Goal: Task Accomplishment & Management: Complete application form

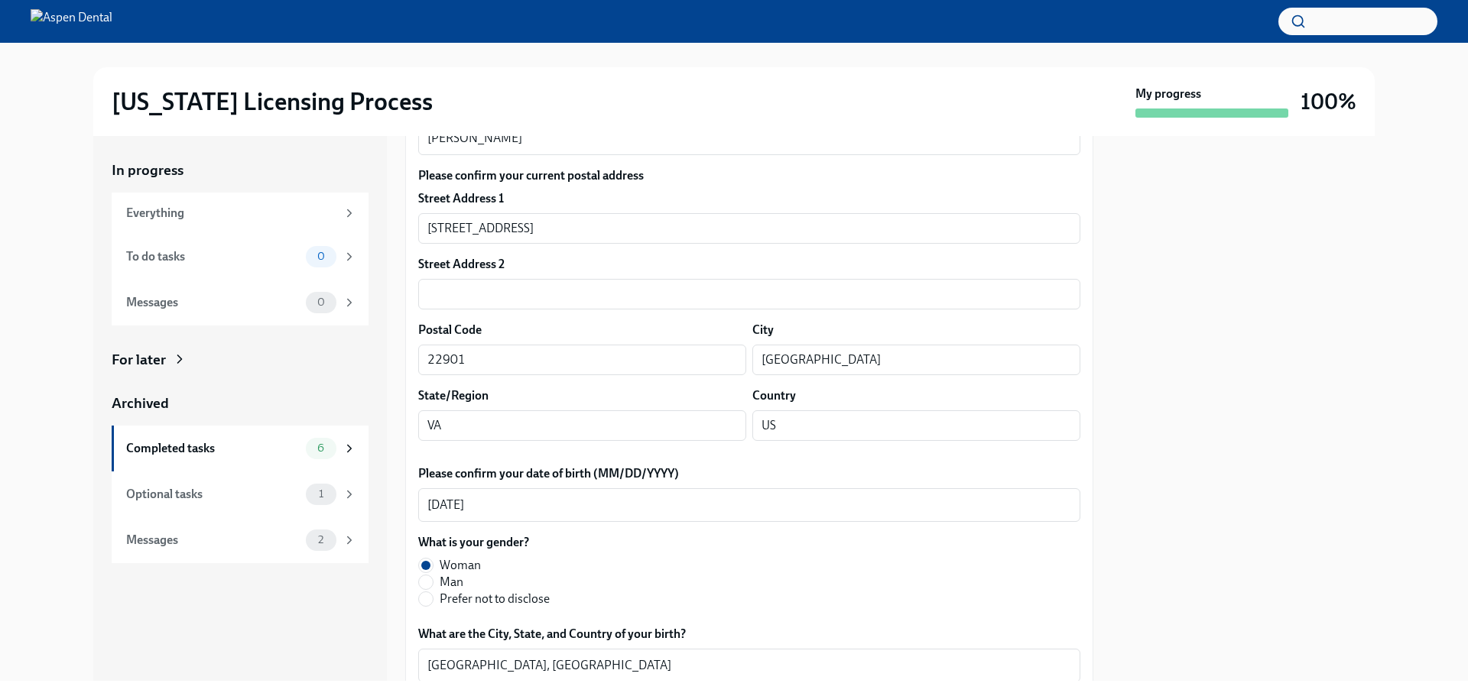
scroll to position [306, 0]
click at [178, 438] on div "Completed tasks 6" at bounding box center [241, 448] width 230 height 21
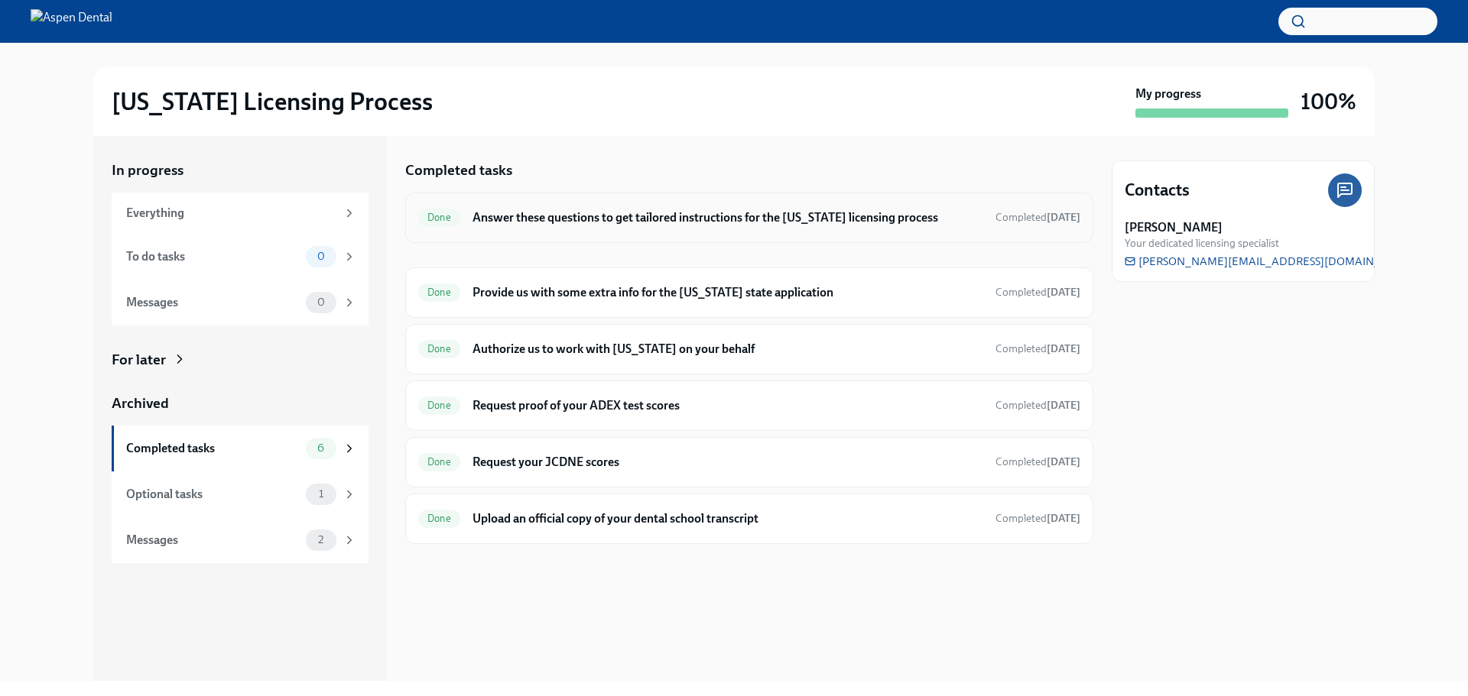
click at [777, 228] on div "Done Answer these questions to get tailored instructions for the [US_STATE] lic…" at bounding box center [749, 218] width 662 height 24
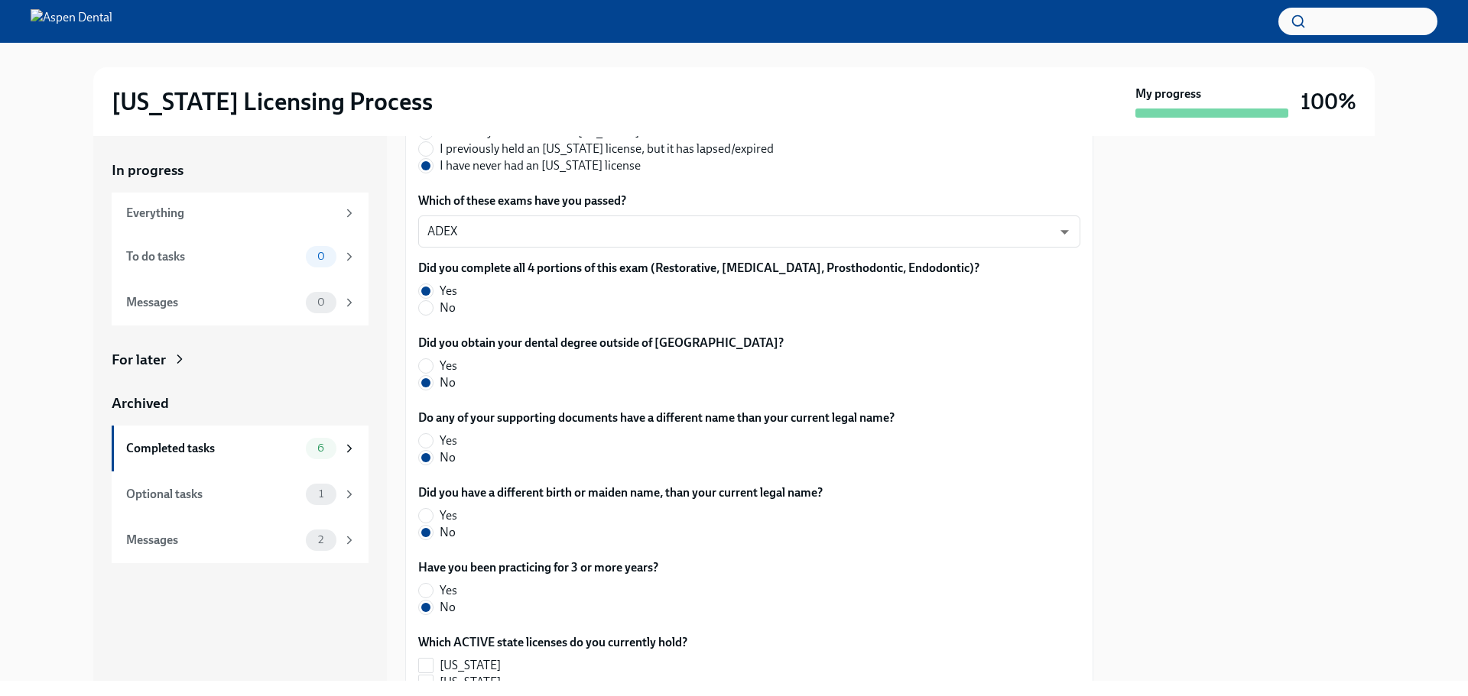
scroll to position [306, 0]
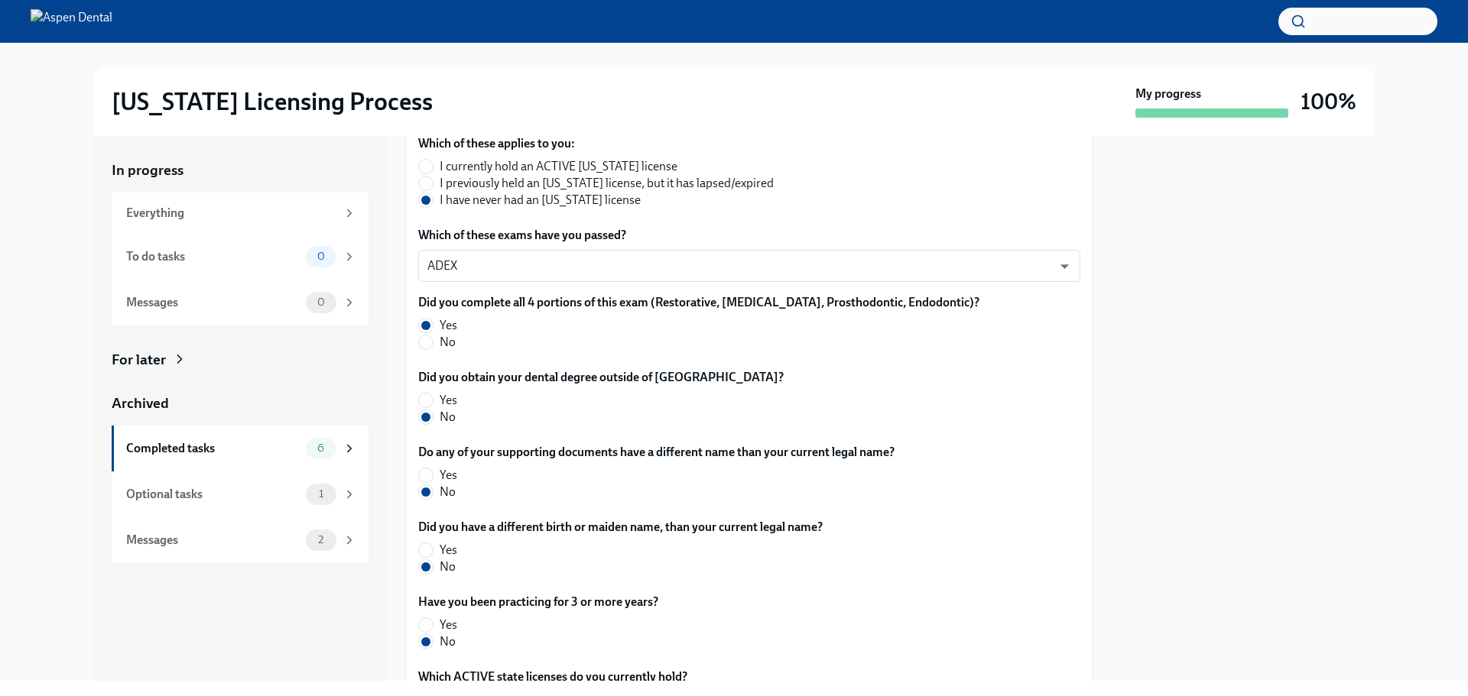
click at [440, 400] on span "Yes" at bounding box center [449, 400] width 18 height 17
click at [433, 400] on input "Yes" at bounding box center [426, 401] width 14 height 14
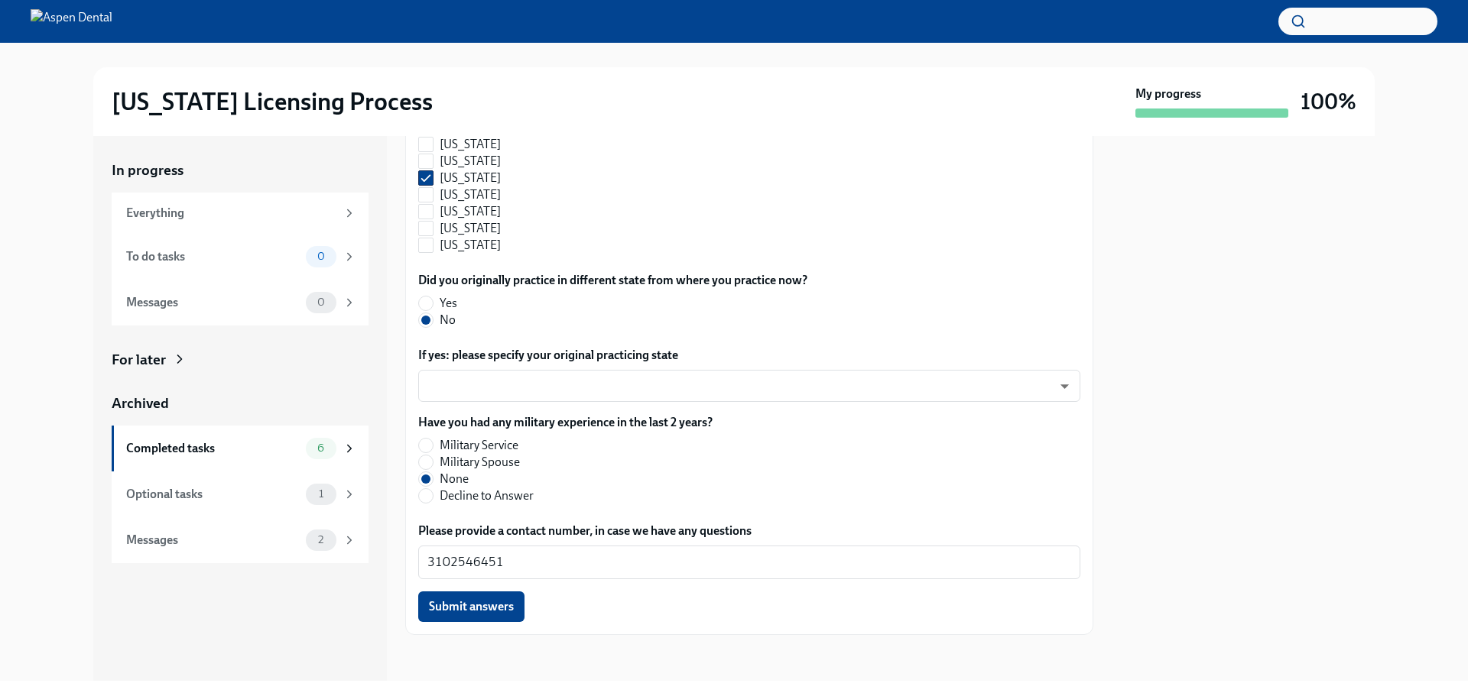
scroll to position [1621, 0]
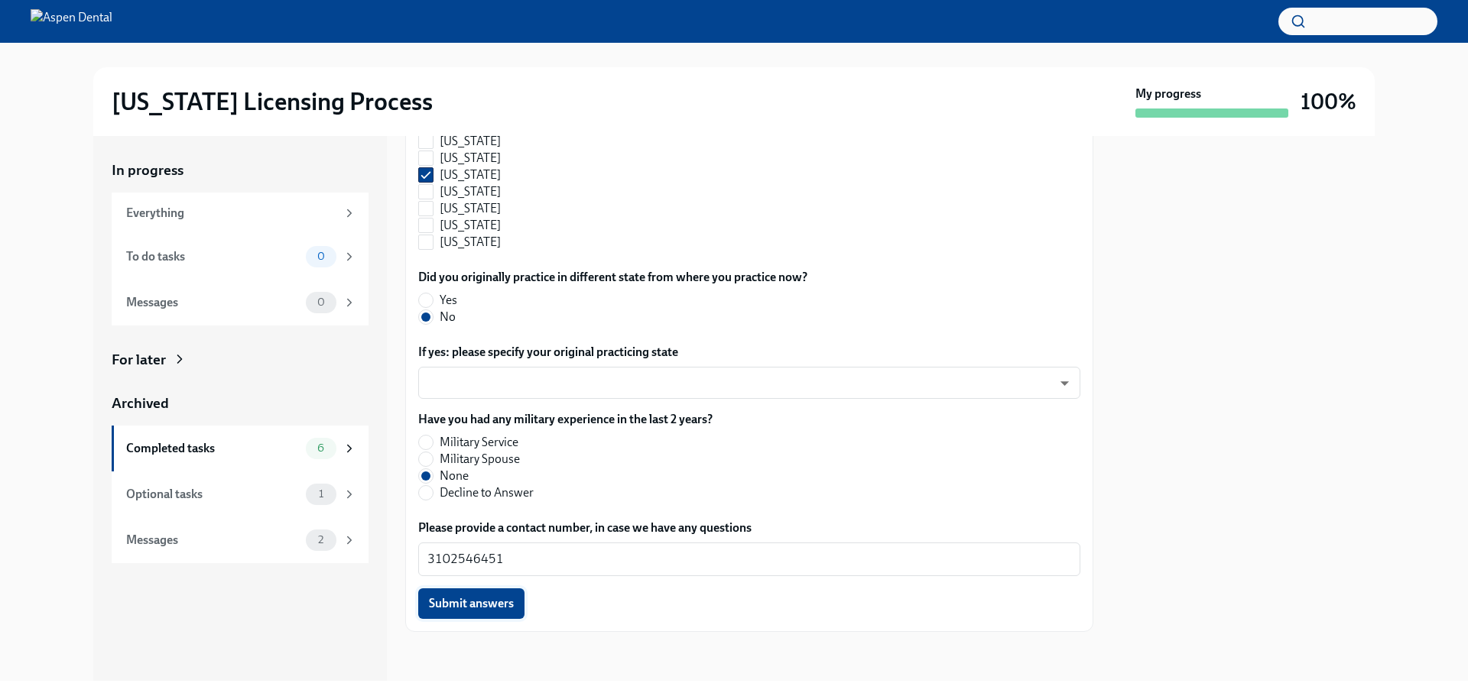
click at [522, 595] on button "Submit answers" at bounding box center [471, 604] width 106 height 31
radio input "false"
radio input "true"
click at [311, 439] on div "6" at bounding box center [321, 448] width 31 height 21
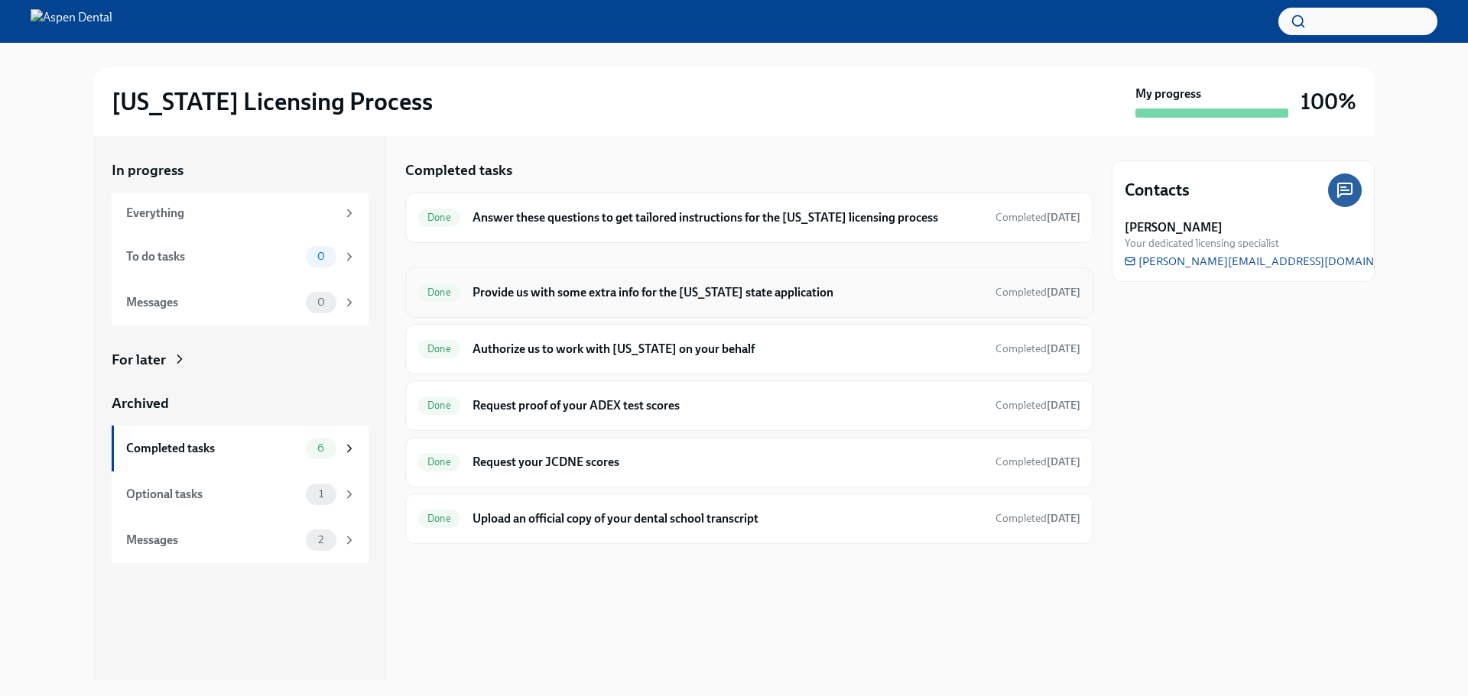
click at [651, 303] on div "Done Provide us with some extra info for the [US_STATE] state application Compl…" at bounding box center [749, 293] width 662 height 24
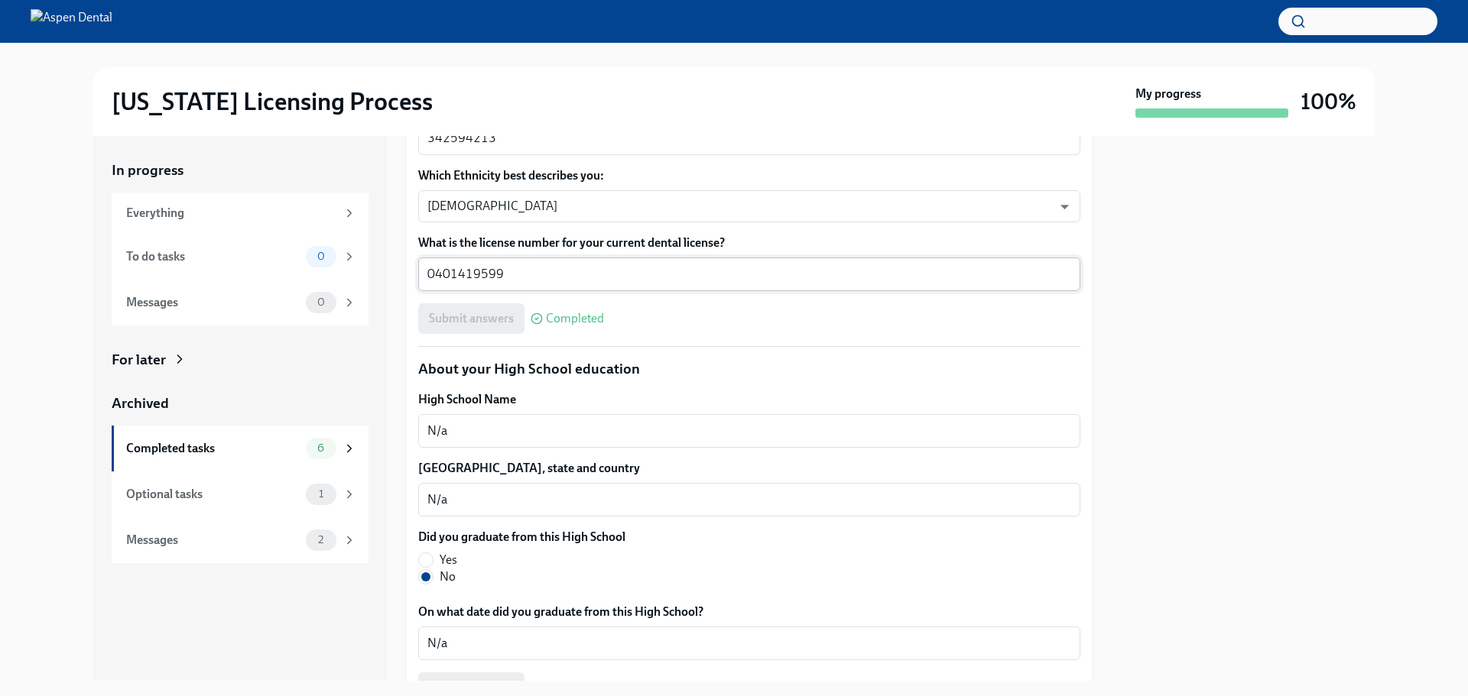
scroll to position [917, 0]
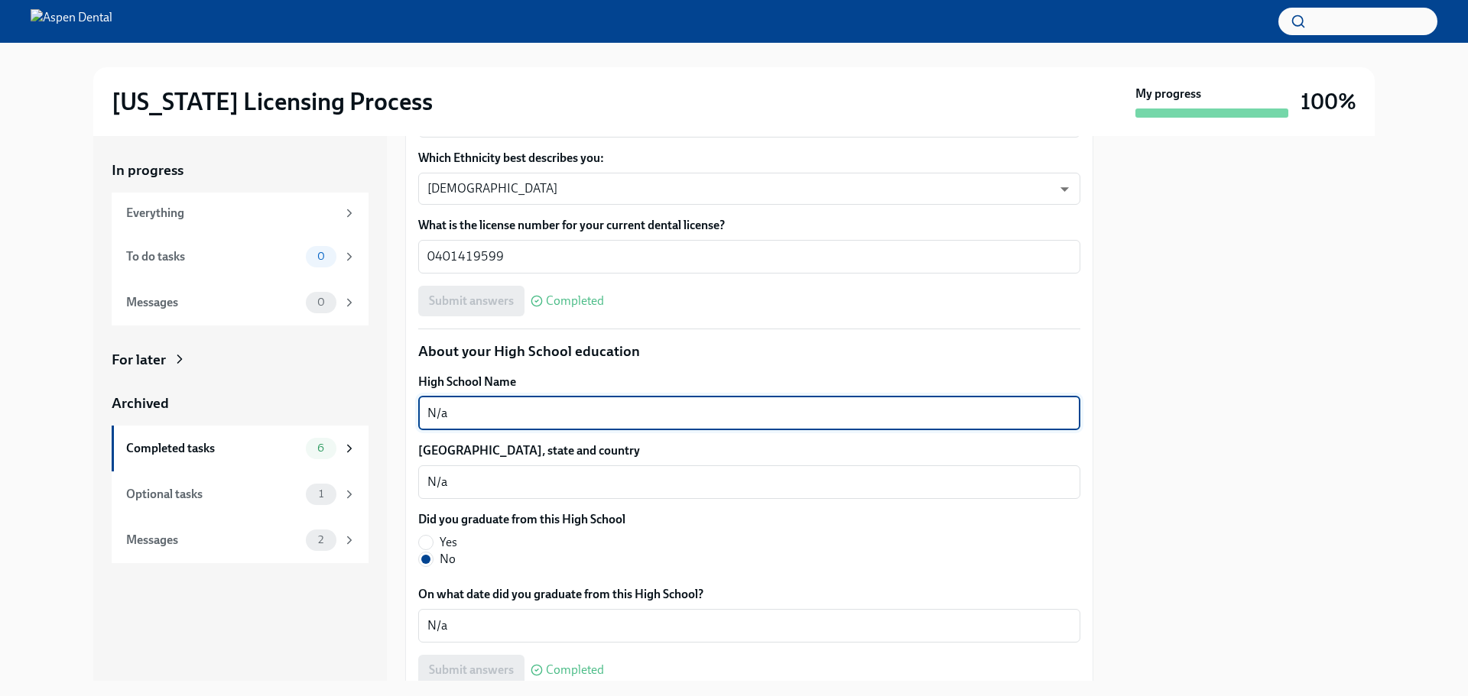
drag, startPoint x: 541, startPoint y: 416, endPoint x: 388, endPoint y: 454, distance: 158.3
click at [388, 454] on div "In progress Everything To do tasks 0 Messages 0 For later Archived Completed ta…" at bounding box center [733, 408] width 1281 height 545
type textarea "Apeejay School"
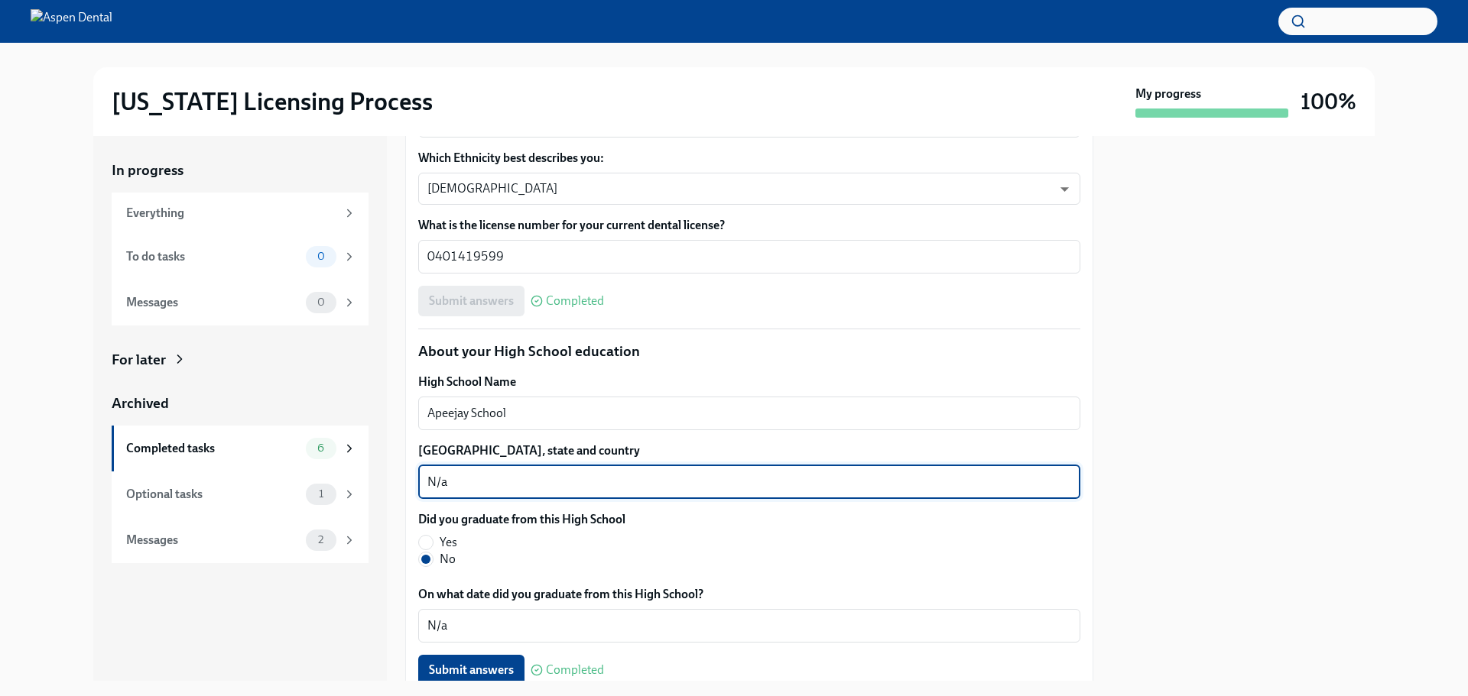
drag, startPoint x: 484, startPoint y: 480, endPoint x: 397, endPoint y: 496, distance: 88.6
click at [397, 496] on div "In progress Everything To do tasks 0 Messages 0 For later Archived Completed ta…" at bounding box center [733, 408] width 1281 height 545
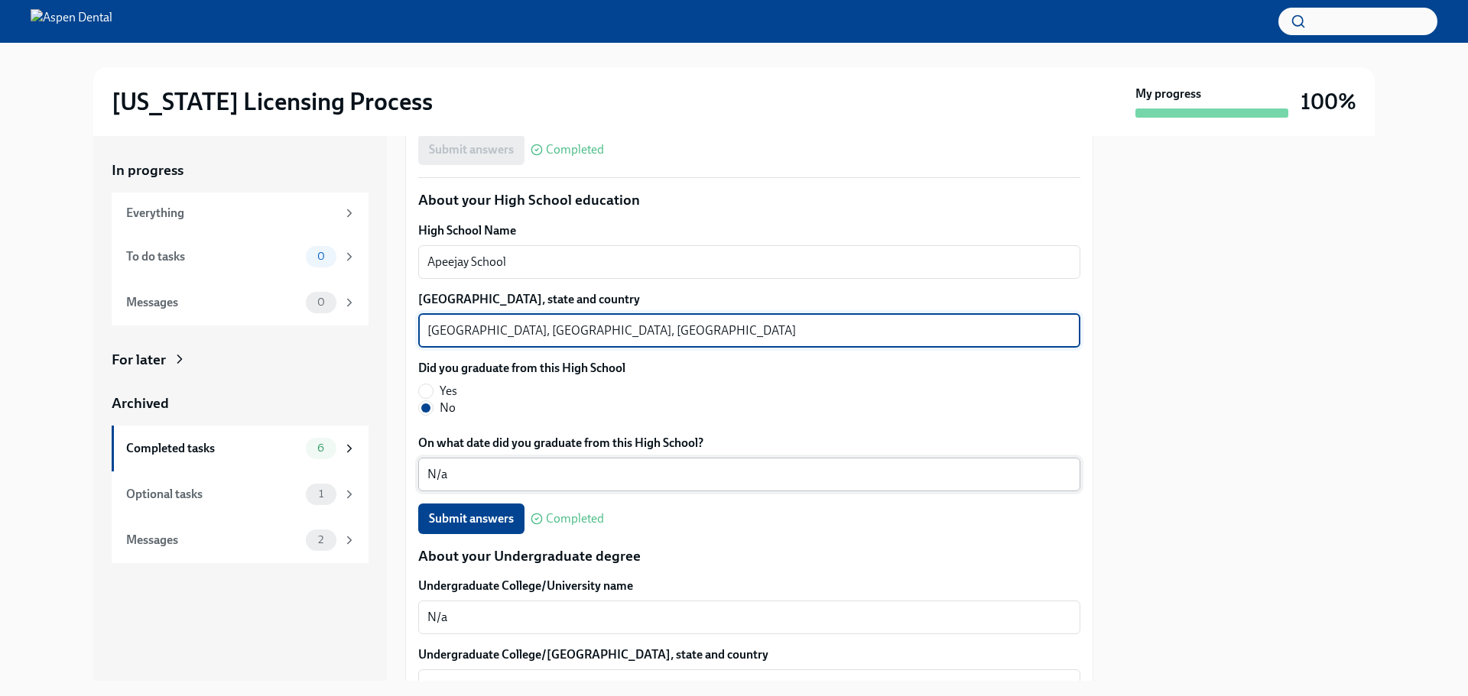
scroll to position [1070, 0]
type textarea "[GEOGRAPHIC_DATA], [GEOGRAPHIC_DATA], [GEOGRAPHIC_DATA]"
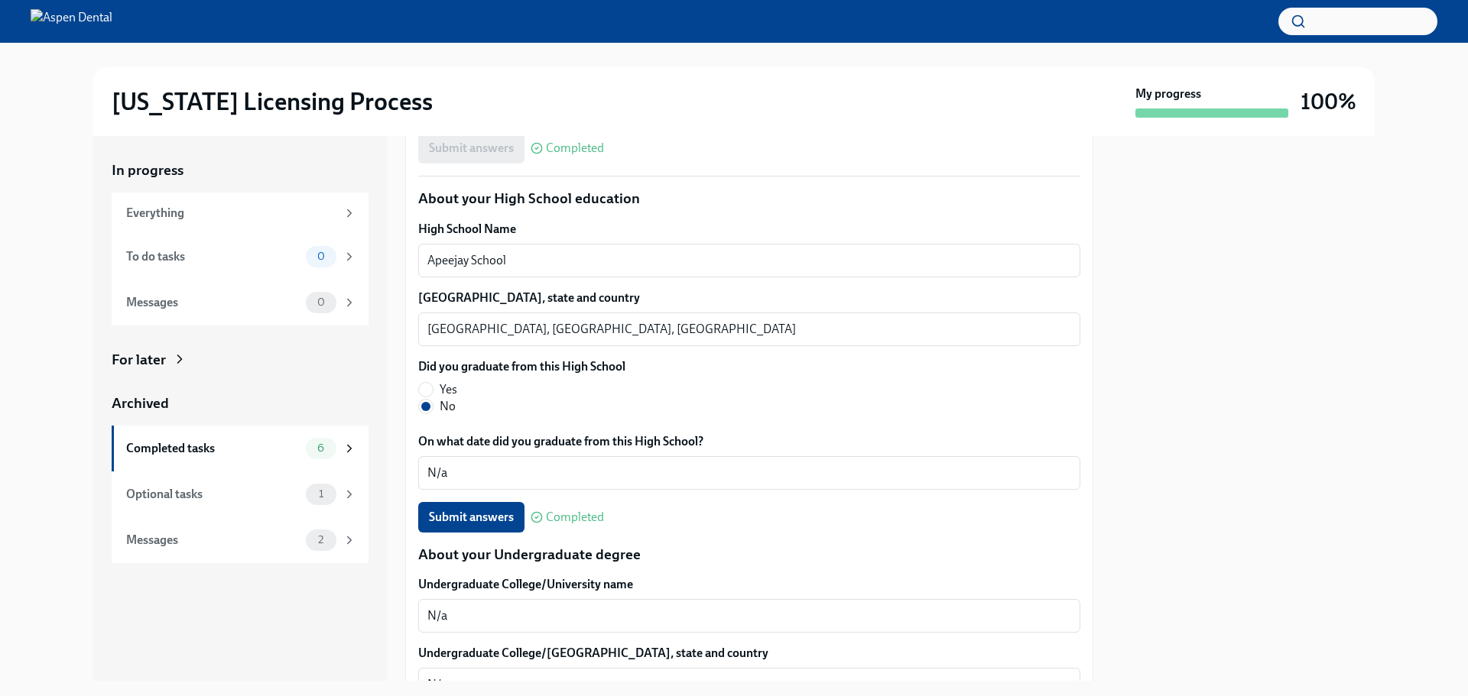
click at [443, 391] on span "Yes" at bounding box center [449, 389] width 18 height 17
click at [433, 391] on input "Yes" at bounding box center [426, 390] width 14 height 14
radio input "true"
click at [468, 469] on textarea "N/a" at bounding box center [749, 473] width 644 height 18
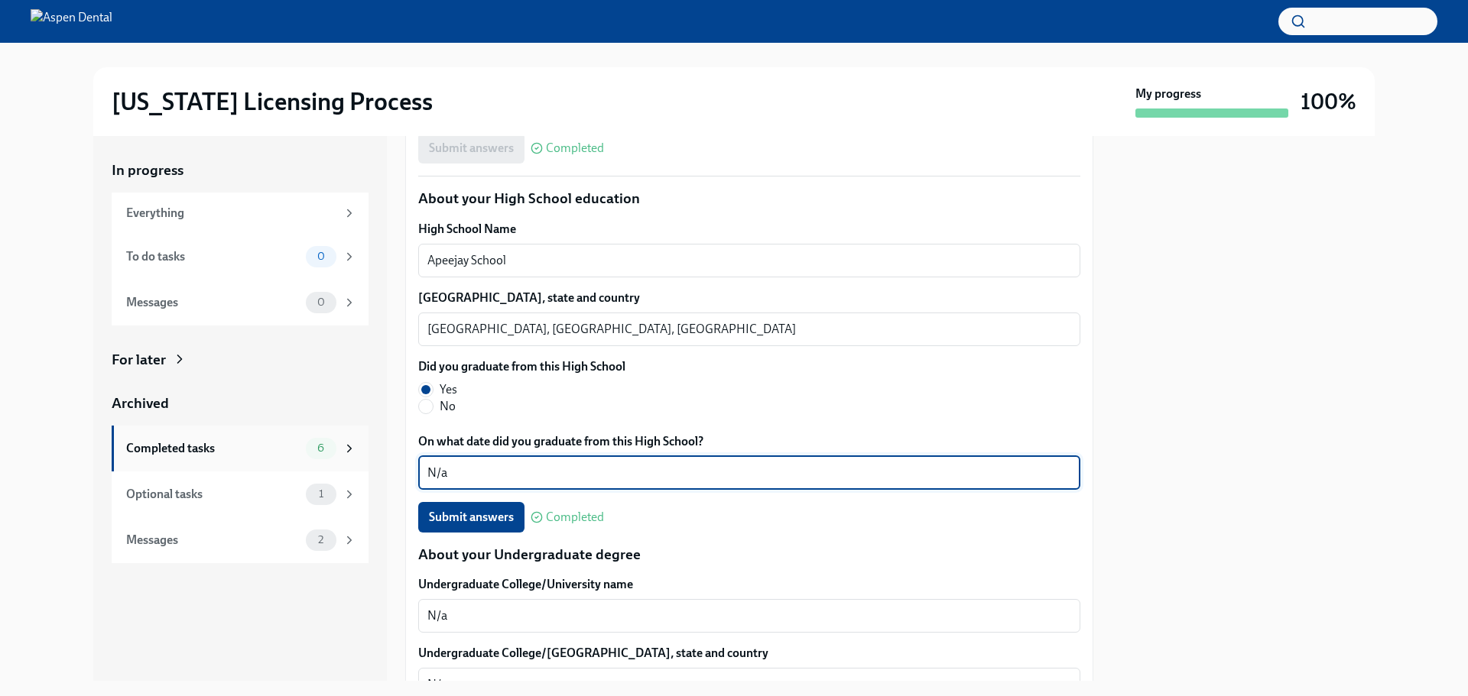
drag, startPoint x: 449, startPoint y: 470, endPoint x: 350, endPoint y: 470, distance: 98.6
click at [350, 470] on div "In progress Everything To do tasks 0 Messages 0 For later Archived Completed ta…" at bounding box center [733, 408] width 1281 height 545
type textarea "2016"
click at [482, 524] on span "Submit answers" at bounding box center [471, 517] width 85 height 15
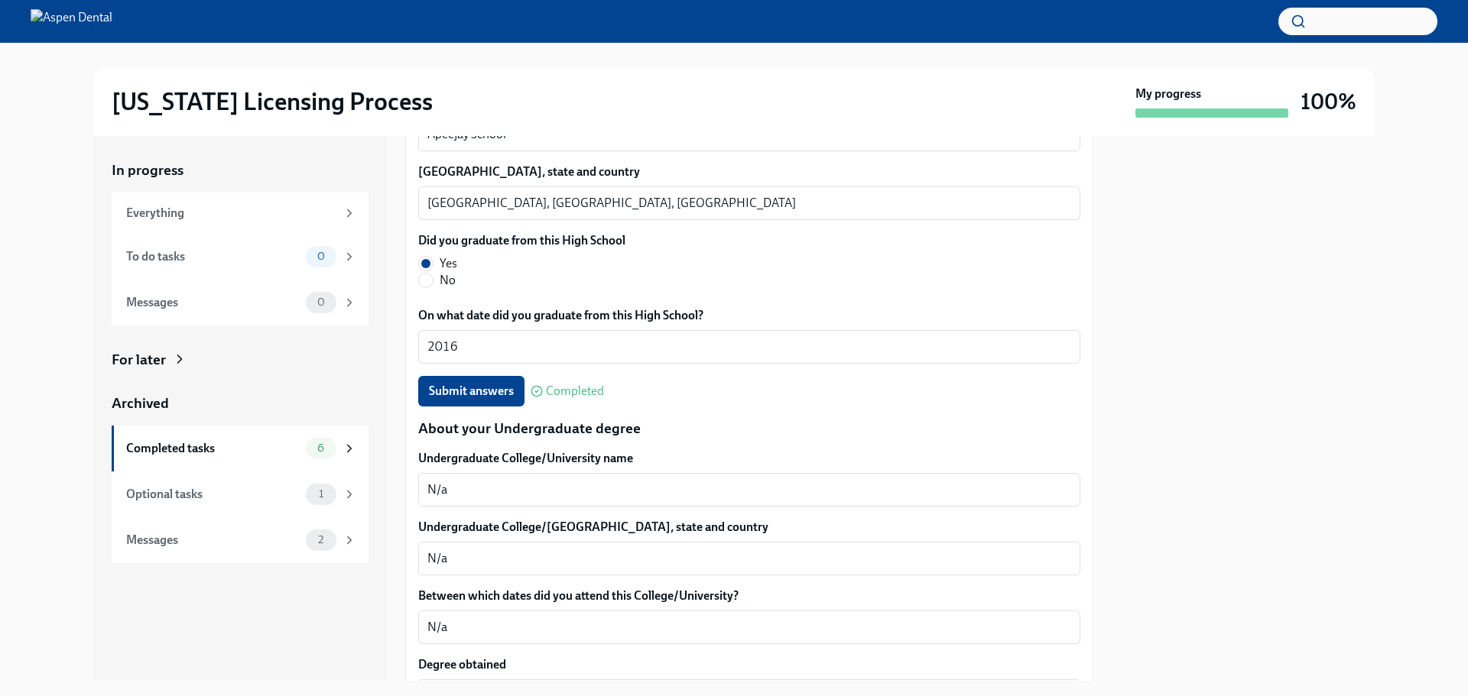
scroll to position [1223, 0]
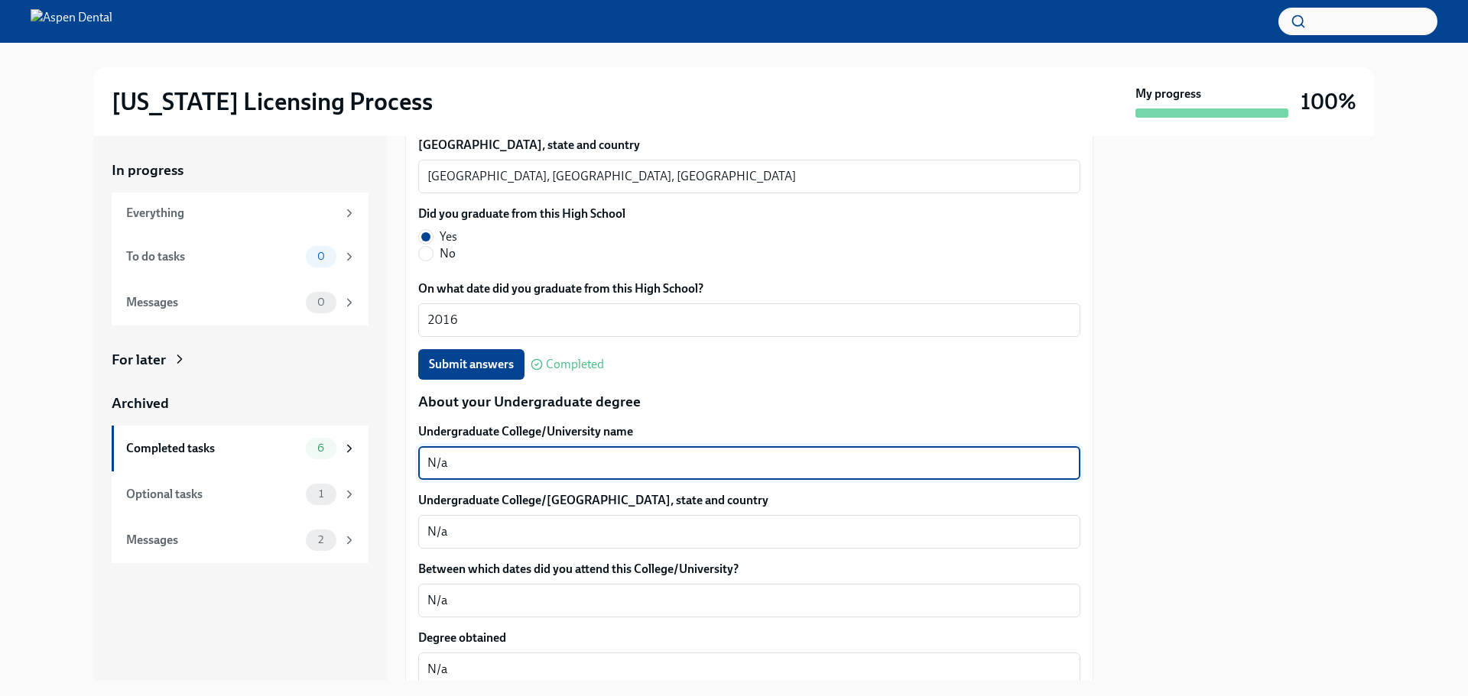
drag, startPoint x: 518, startPoint y: 462, endPoint x: 402, endPoint y: 467, distance: 116.3
click at [402, 467] on div "In progress Everything To do tasks 0 Messages 0 For later Archived Completed ta…" at bounding box center [733, 408] width 1281 height 545
type textarea "Manipal College of Dental Sciences"
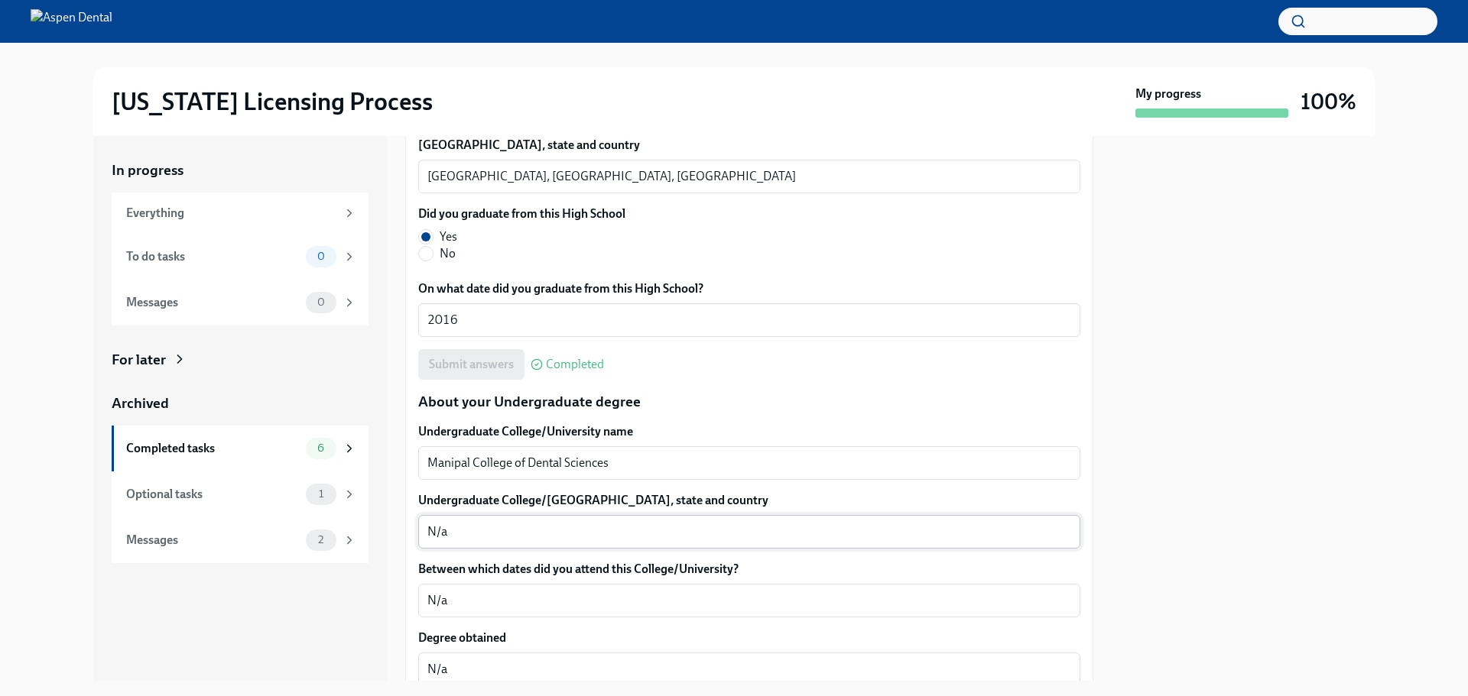
drag, startPoint x: 552, startPoint y: 544, endPoint x: 456, endPoint y: 535, distance: 96.0
click at [456, 535] on div "N/a x ​" at bounding box center [749, 532] width 662 height 34
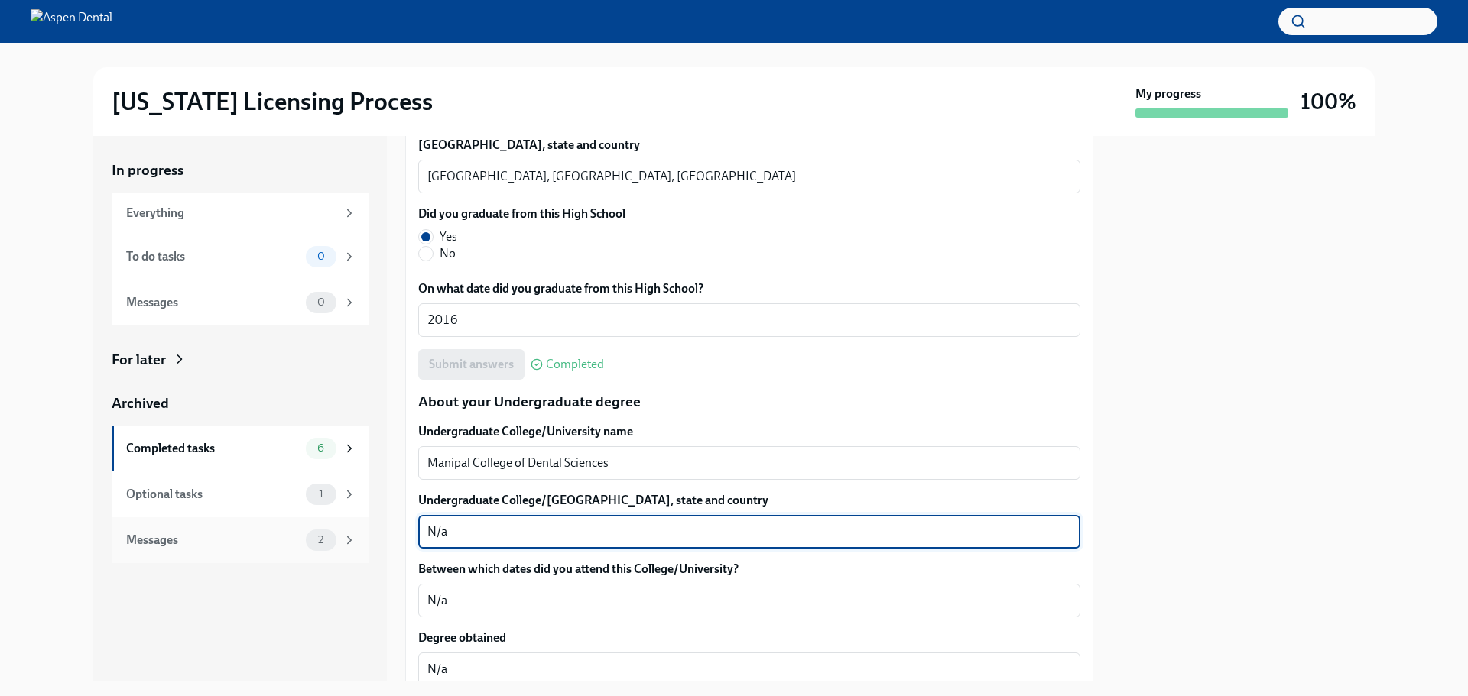
drag, startPoint x: 462, startPoint y: 536, endPoint x: 367, endPoint y: 537, distance: 95.6
click at [367, 537] on div "In progress Everything To do tasks 0 Messages 0 For later Archived Completed ta…" at bounding box center [733, 408] width 1281 height 545
click at [649, 463] on textarea "Manipal College of Dental Sciences" at bounding box center [749, 463] width 644 height 18
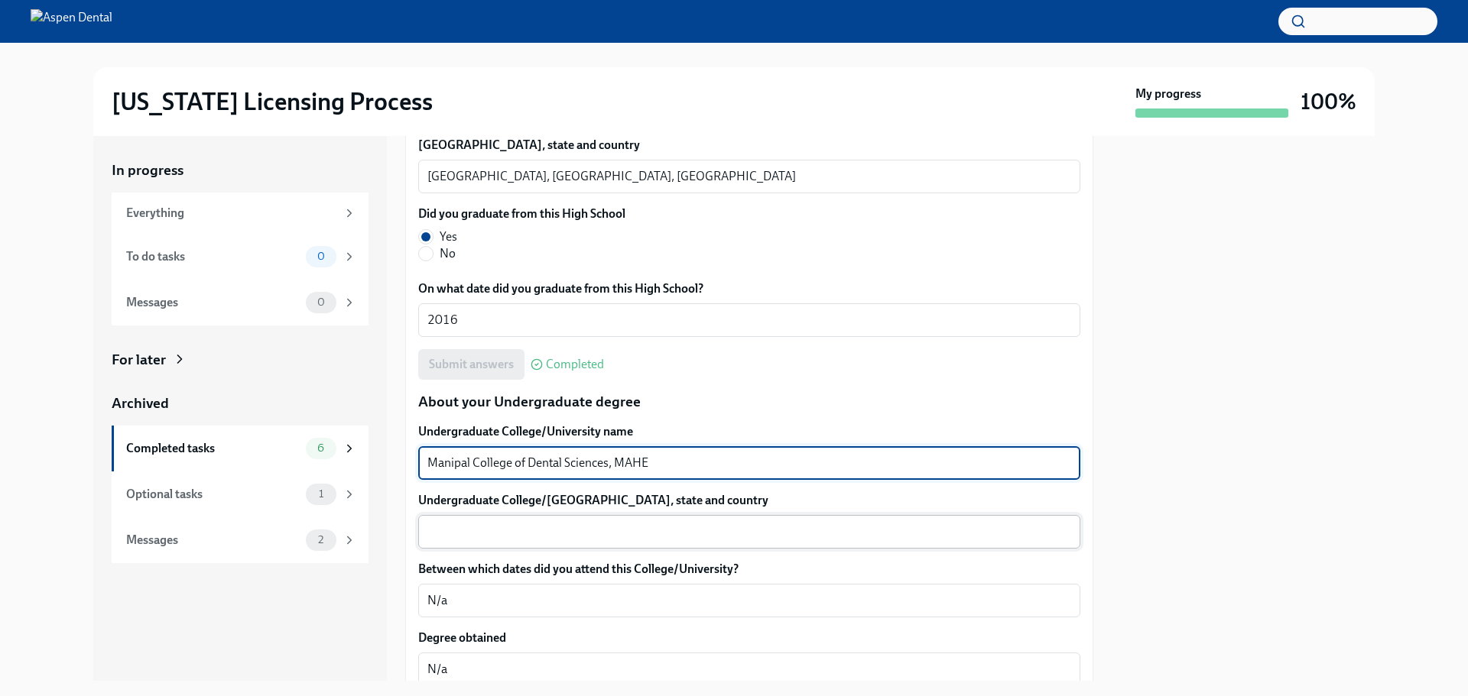
type textarea "Manipal College of Dental Sciences, MAHE"
click at [589, 524] on textarea "Undergraduate College/[GEOGRAPHIC_DATA], state and country" at bounding box center [749, 532] width 644 height 18
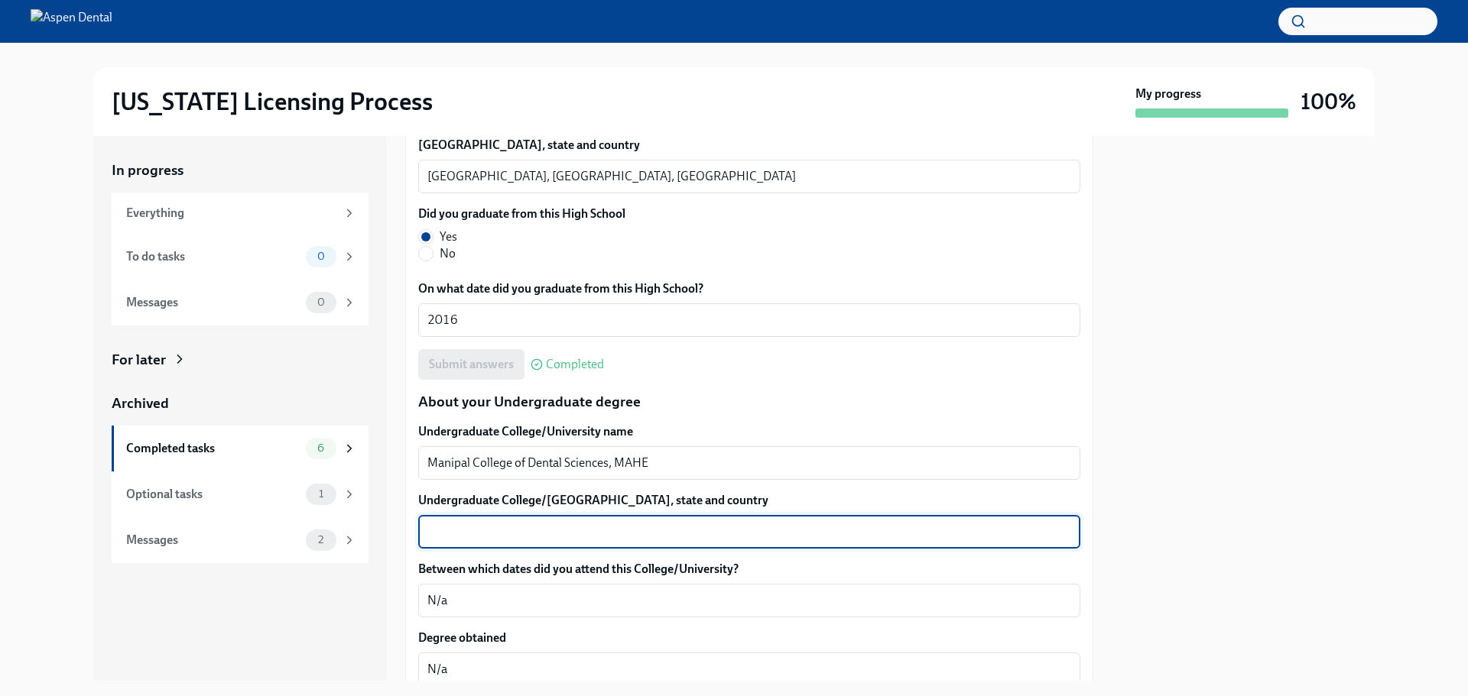
click at [628, 525] on textarea "Undergraduate College/[GEOGRAPHIC_DATA], state and country" at bounding box center [749, 532] width 644 height 18
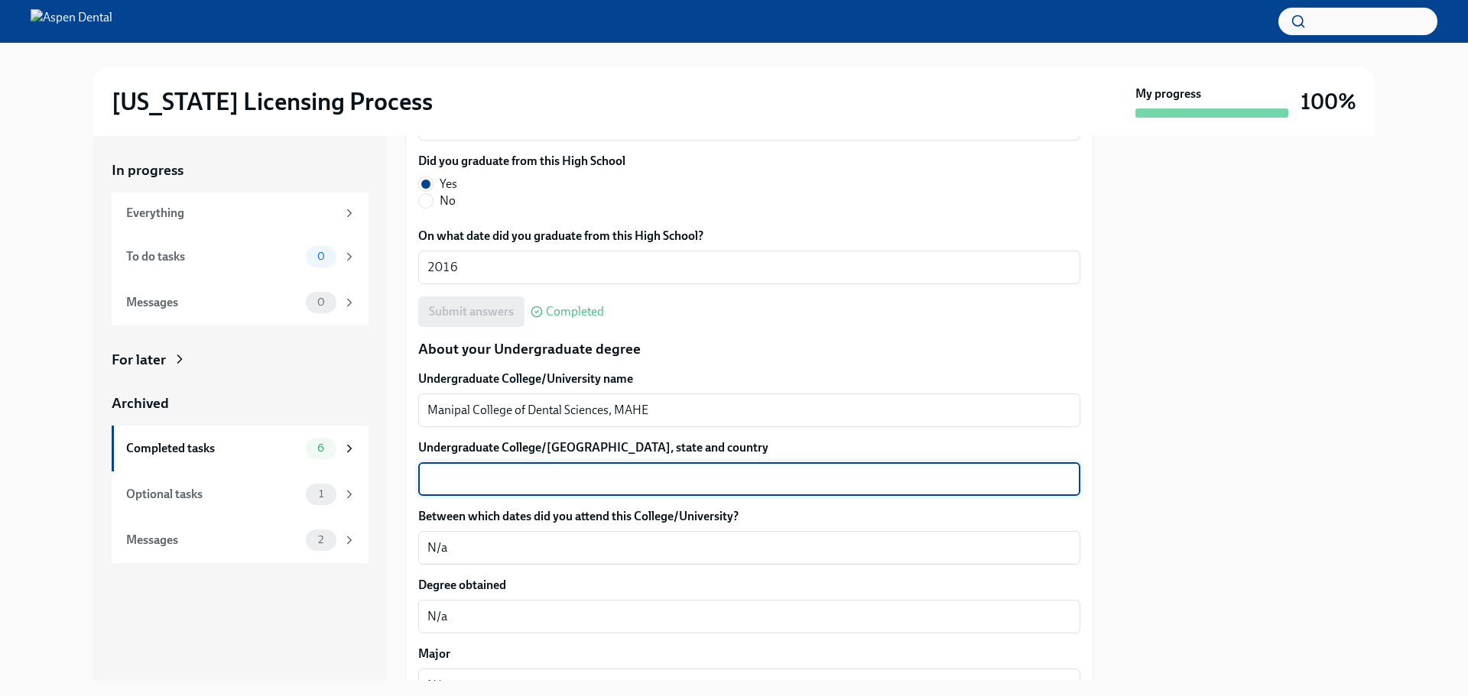
scroll to position [1300, 0]
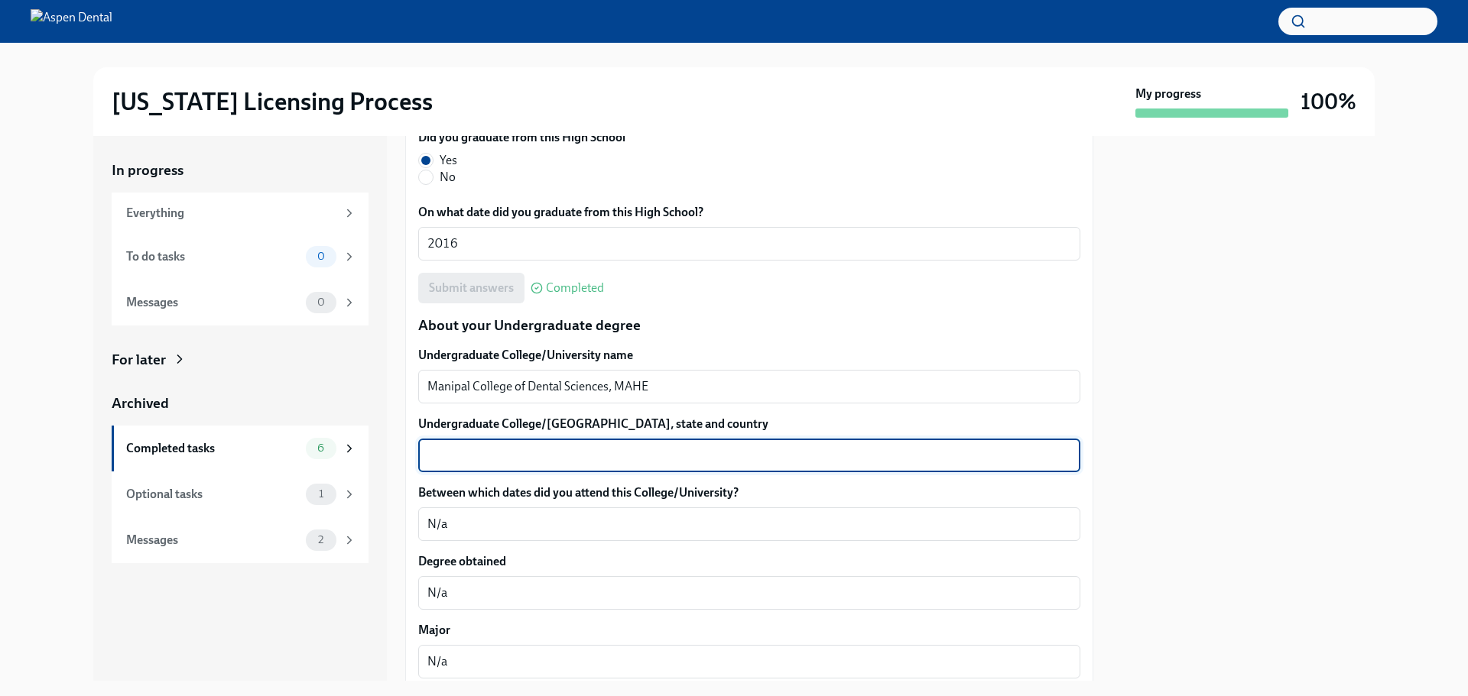
click at [537, 452] on textarea "Undergraduate College/[GEOGRAPHIC_DATA], state and country" at bounding box center [749, 455] width 644 height 18
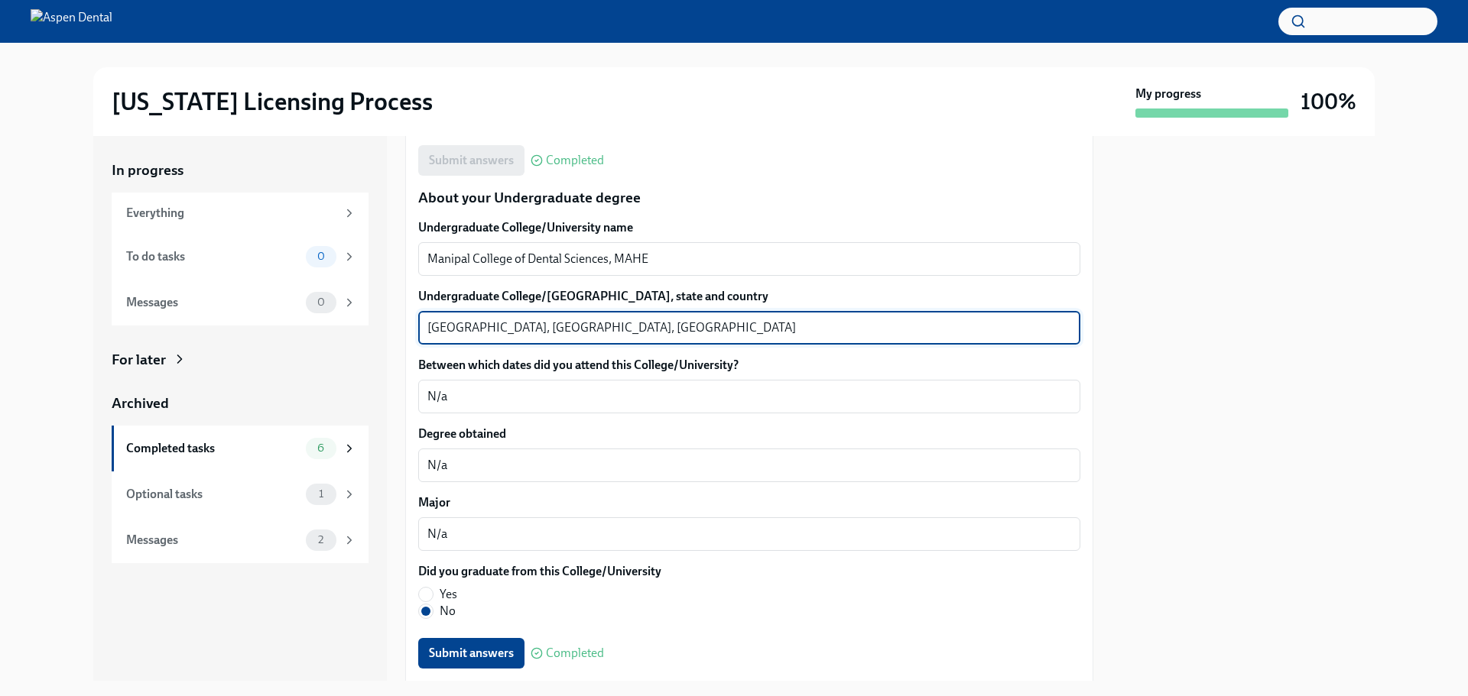
scroll to position [1452, 0]
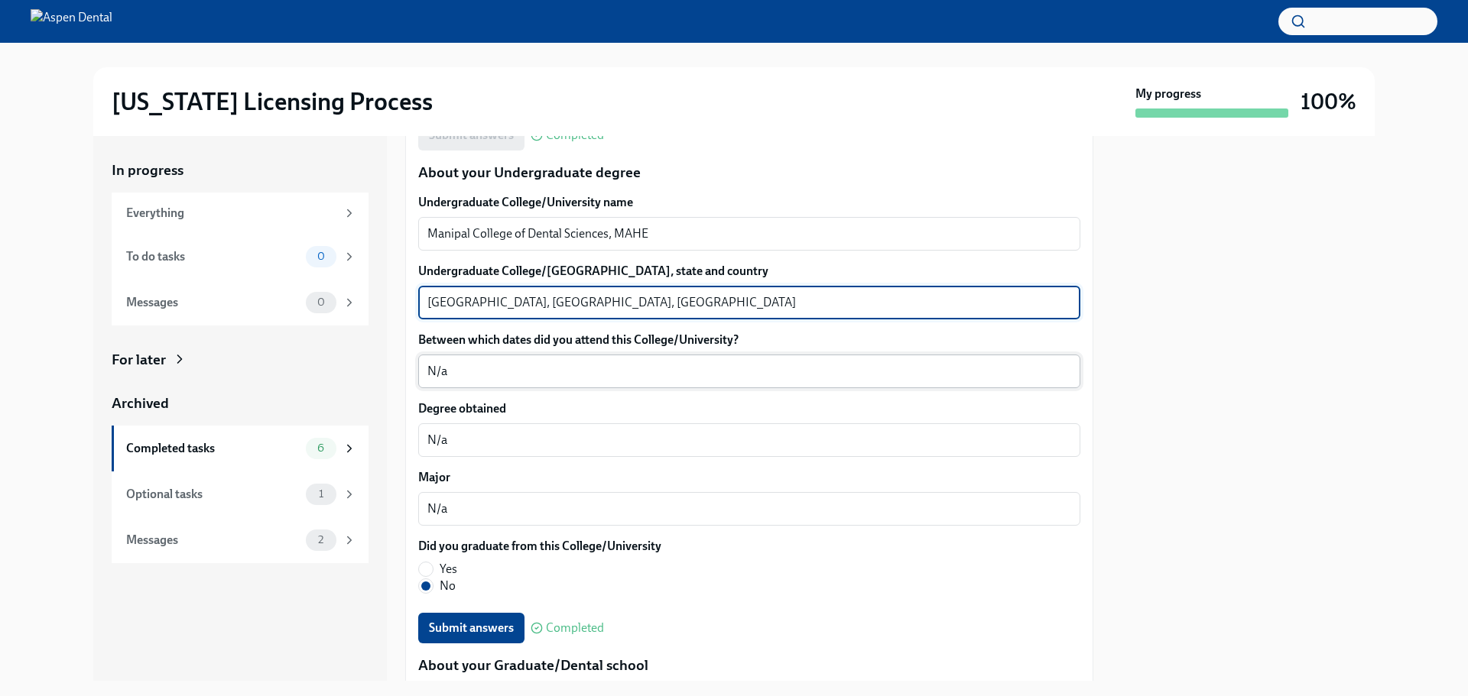
type textarea "[GEOGRAPHIC_DATA], [GEOGRAPHIC_DATA], [GEOGRAPHIC_DATA]"
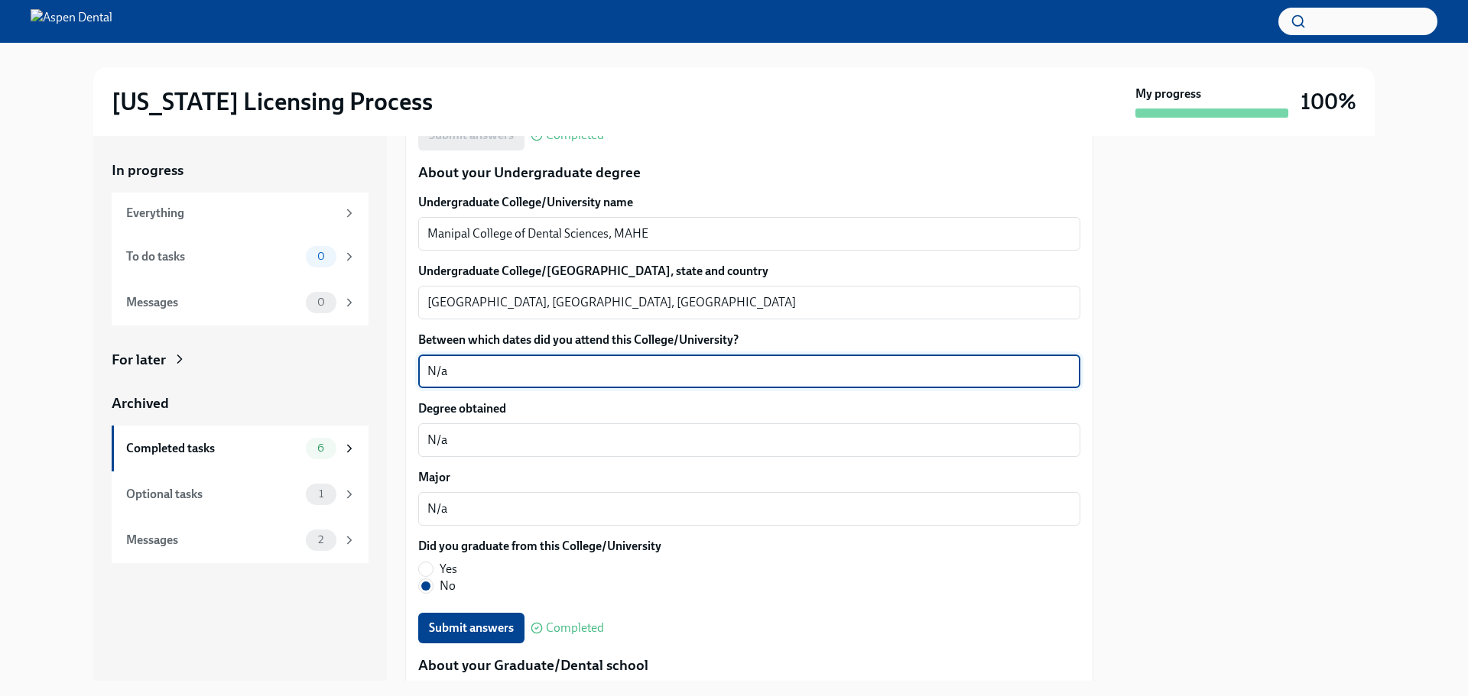
drag, startPoint x: 525, startPoint y: 368, endPoint x: 393, endPoint y: 368, distance: 132.2
click at [393, 368] on div "In progress Everything To do tasks 0 Messages 0 For later Archived Completed ta…" at bounding box center [733, 408] width 1281 height 545
type textarea "[DATE]-[DATE]"
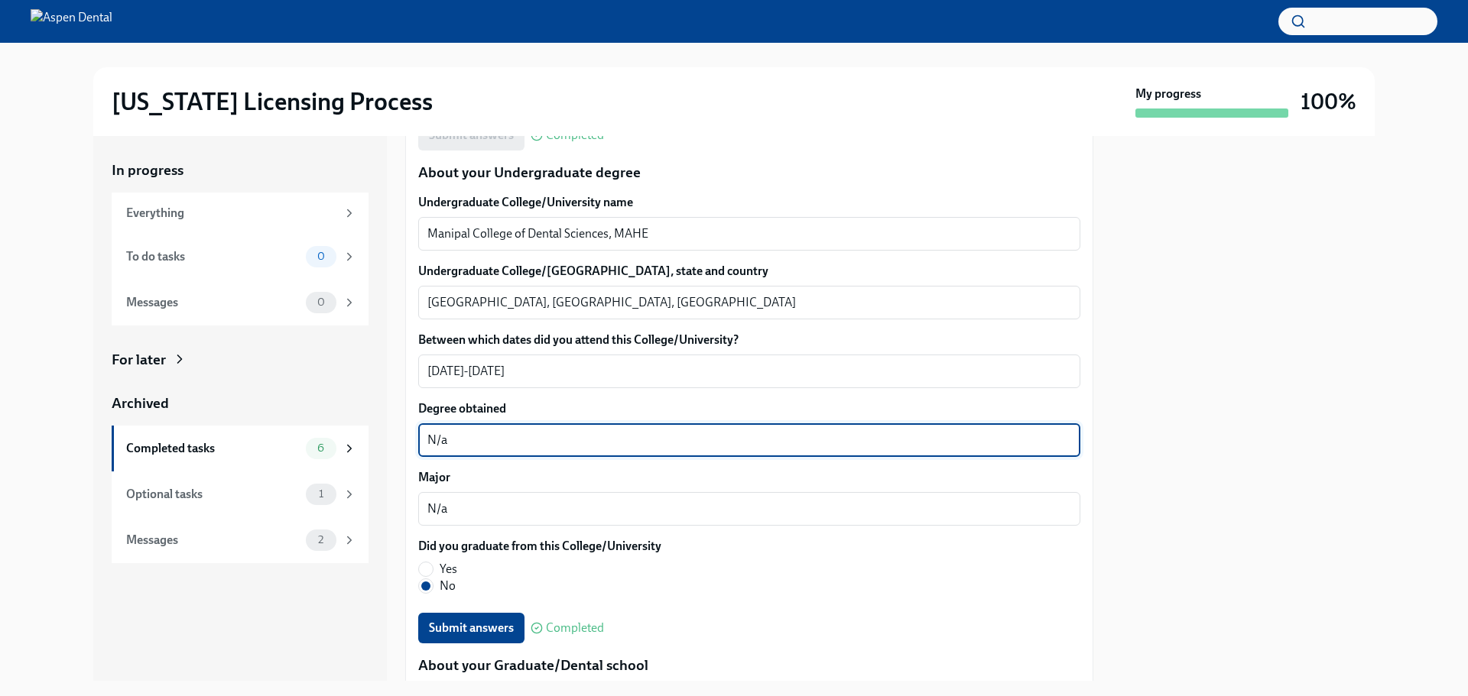
drag, startPoint x: 546, startPoint y: 448, endPoint x: 369, endPoint y: 449, distance: 176.6
click at [369, 449] on div "In progress Everything To do tasks 0 Messages 0 For later Archived Completed ta…" at bounding box center [733, 408] width 1281 height 545
type textarea "BDS - Bachelor of [MEDICAL_DATA]"
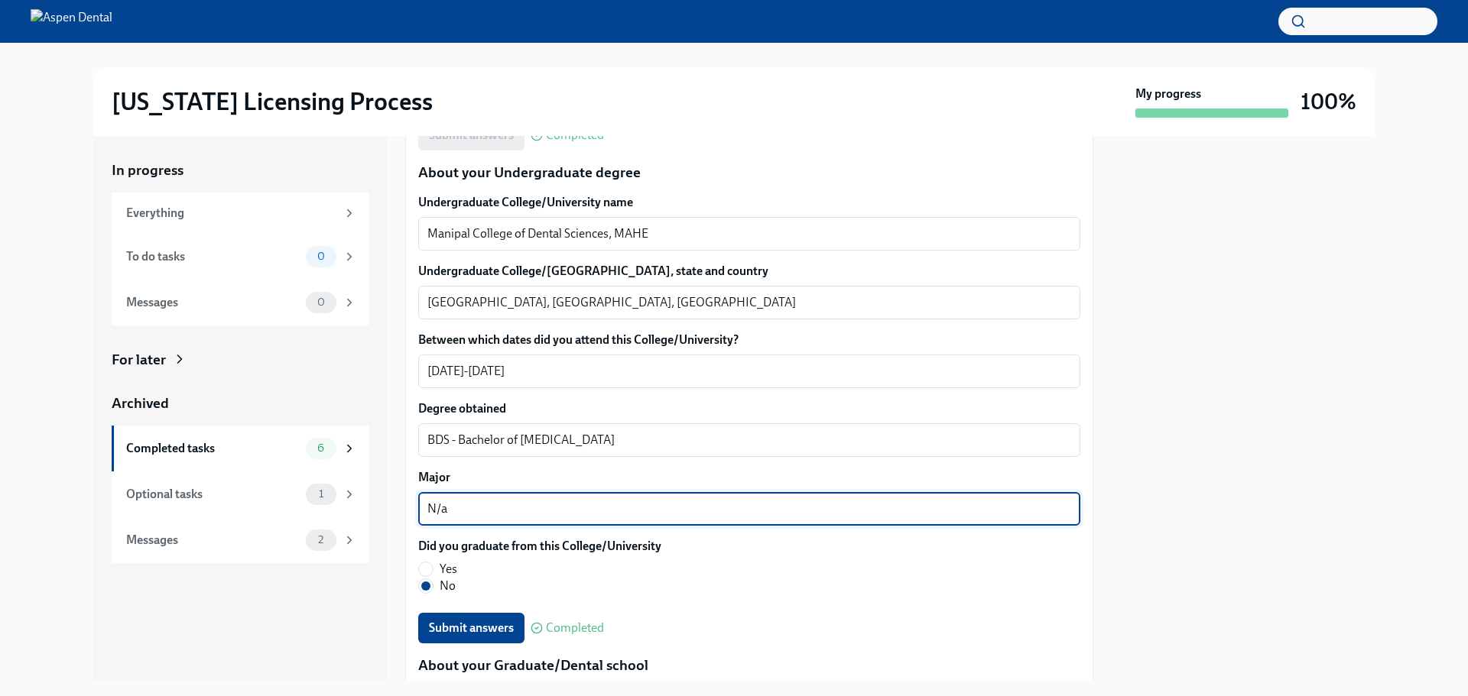
drag, startPoint x: 475, startPoint y: 511, endPoint x: 359, endPoint y: 517, distance: 117.1
click at [385, 514] on div "In progress Everything To do tasks 0 Messages 0 For later Archived Completed ta…" at bounding box center [733, 408] width 1281 height 545
type textarea "Dentistry"
click at [438, 561] on label "Yes" at bounding box center [533, 569] width 231 height 17
click at [433, 563] on input "Yes" at bounding box center [426, 570] width 14 height 14
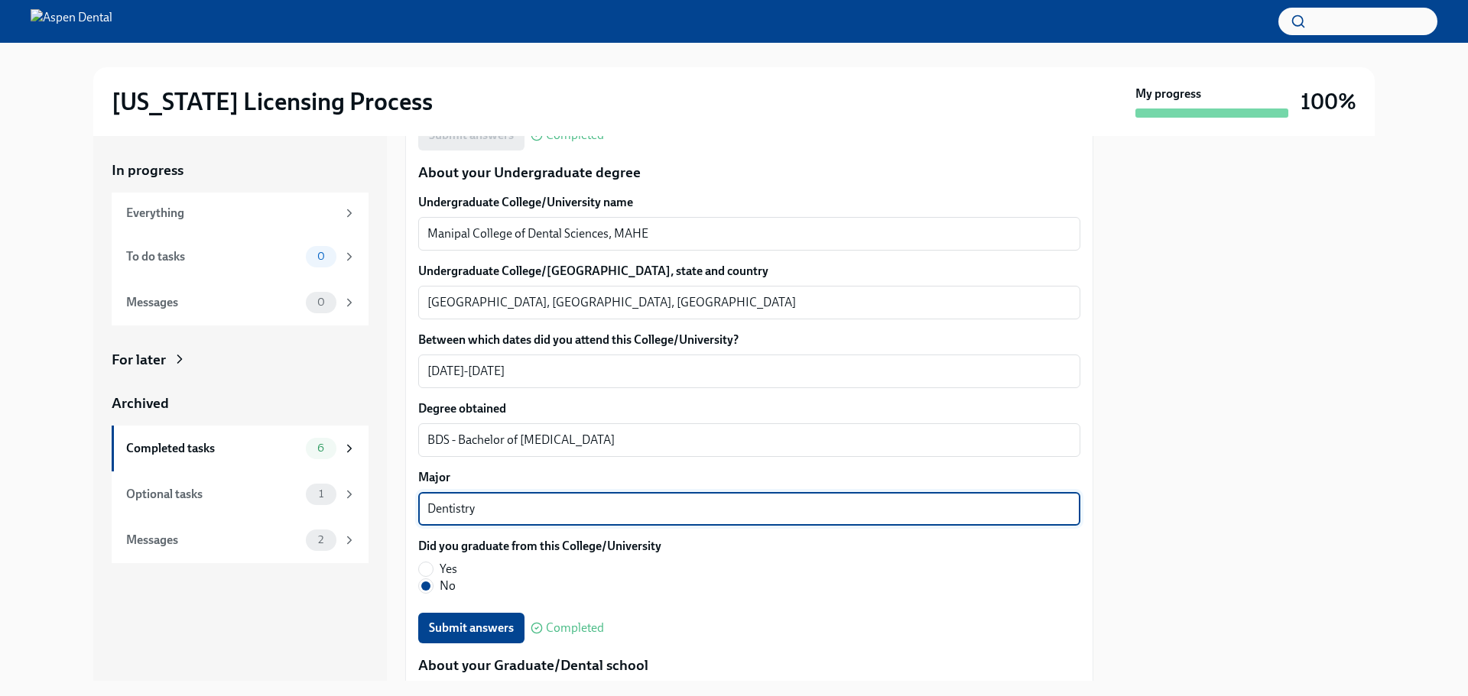
radio input "true"
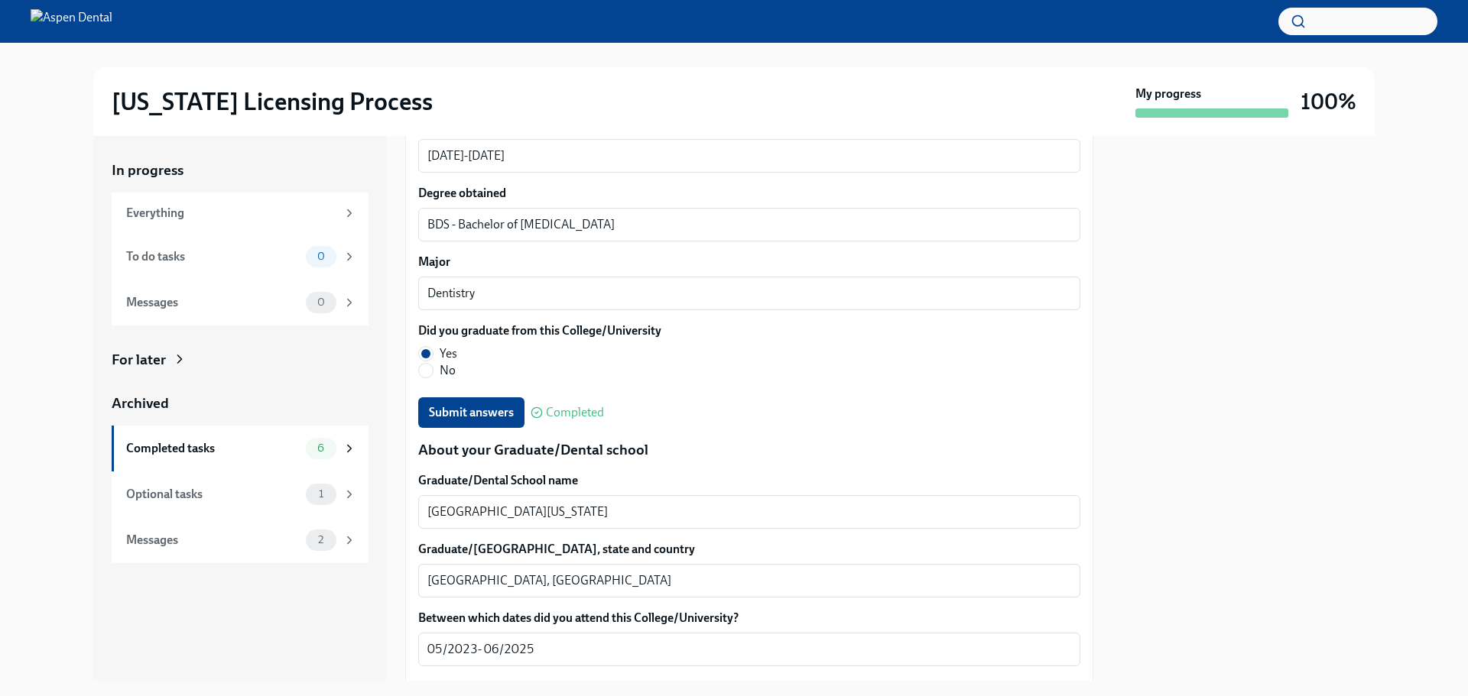
scroll to position [1682, 0]
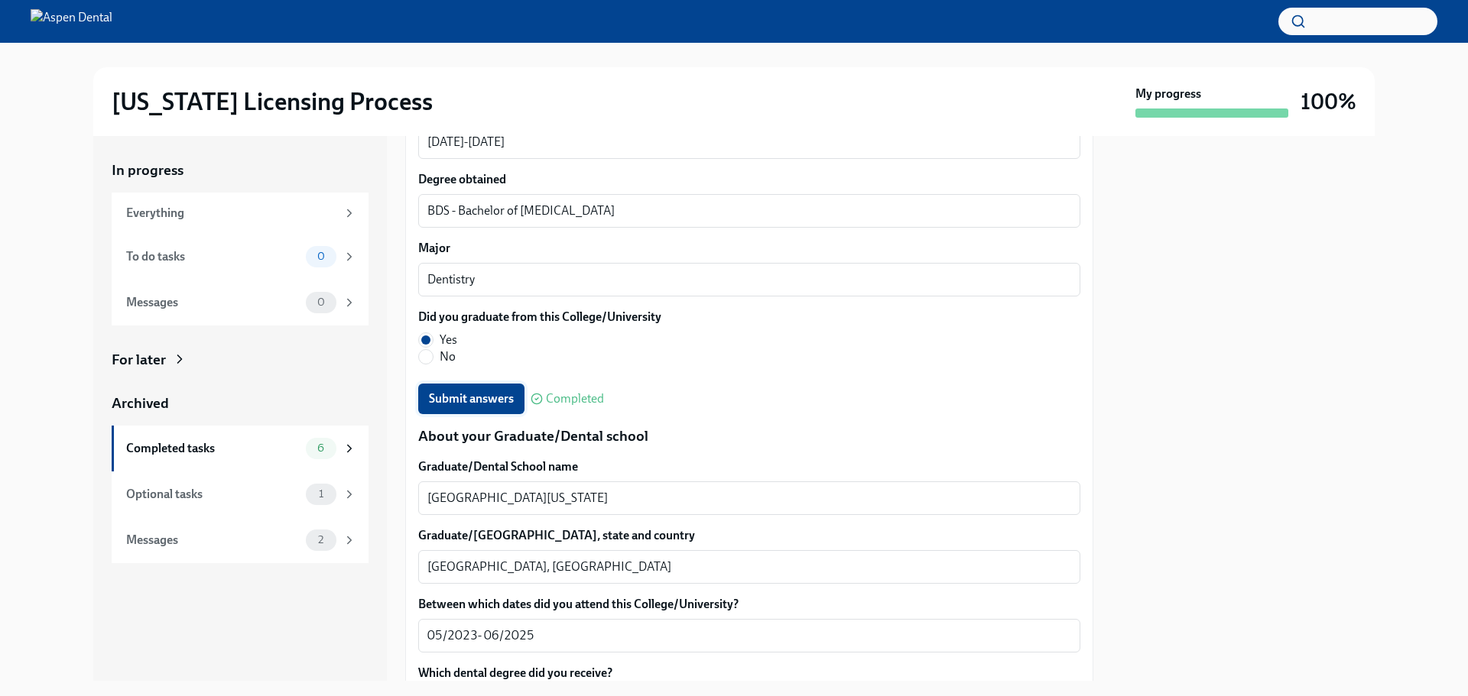
click at [478, 397] on span "Submit answers" at bounding box center [471, 398] width 85 height 15
click at [313, 487] on div "1" at bounding box center [321, 494] width 31 height 21
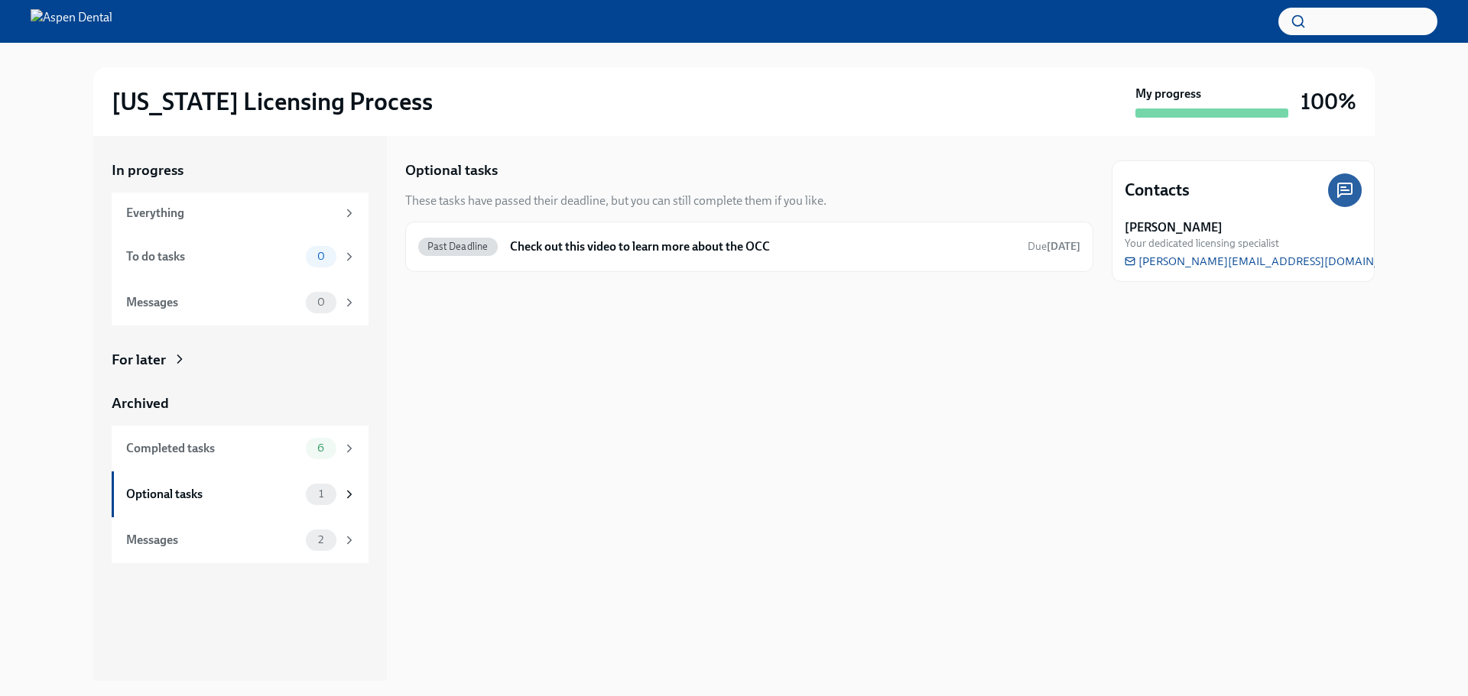
click at [229, 566] on div "In progress Everything To do tasks 0 Messages 0 For later Archived Completed ta…" at bounding box center [240, 408] width 294 height 545
click at [238, 542] on div "Messages" at bounding box center [213, 540] width 174 height 17
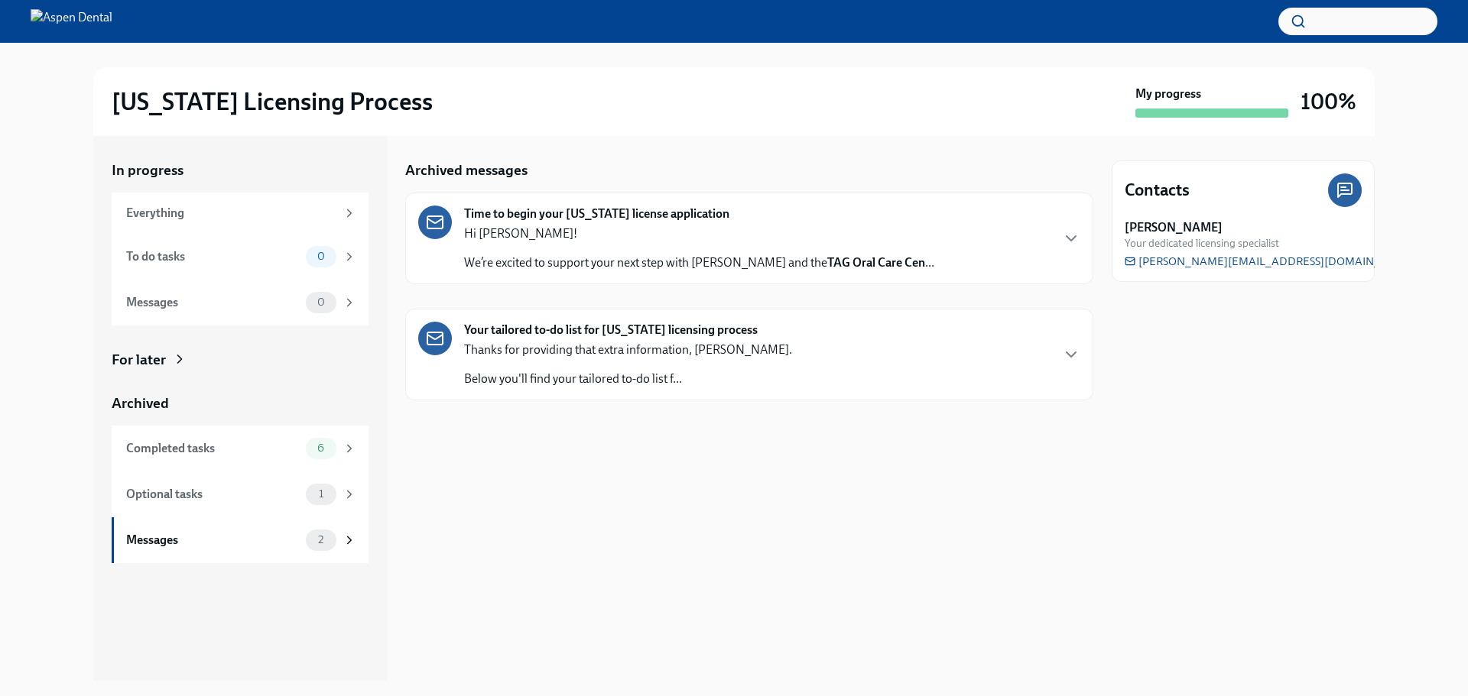
click at [653, 268] on p "We’re excited to support your next step with Aspen Dental and the TAG Oral Care…" at bounding box center [699, 263] width 470 height 17
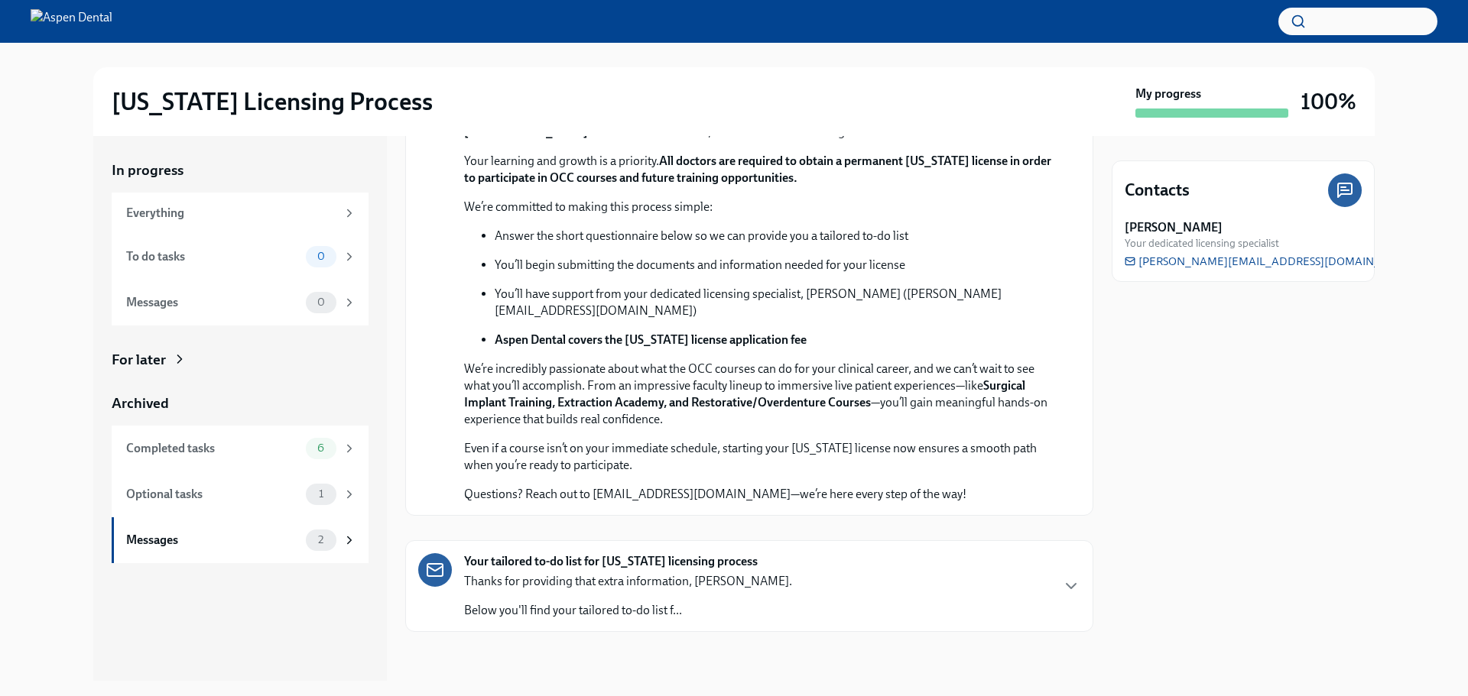
scroll to position [365, 0]
click at [177, 252] on div "To do tasks" at bounding box center [213, 256] width 174 height 17
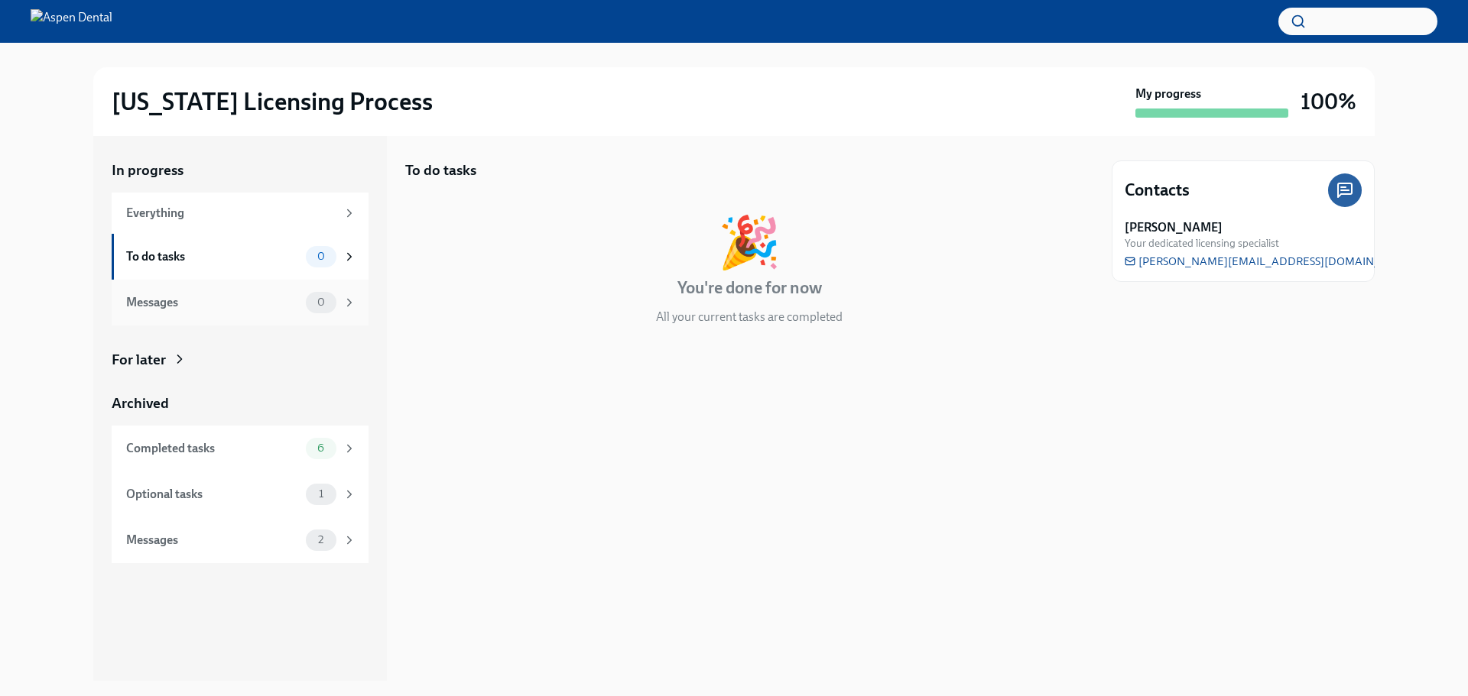
click at [214, 307] on div "Messages" at bounding box center [213, 302] width 174 height 17
